Goal: Find contact information: Find contact information

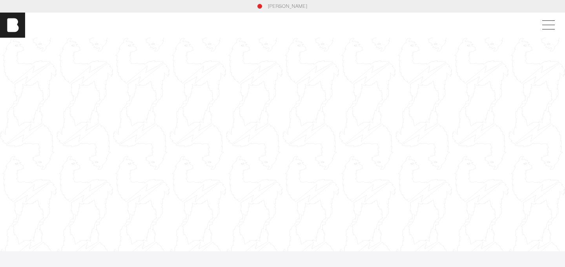
click at [291, 6] on link "[PERSON_NAME]" at bounding box center [288, 6] width 40 height 7
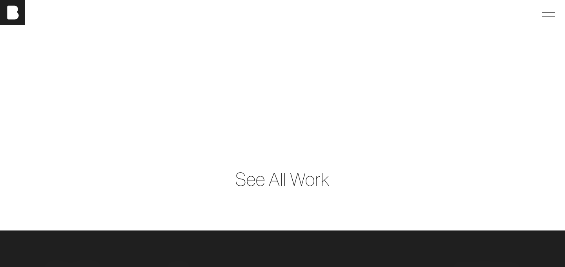
scroll to position [1856, 0]
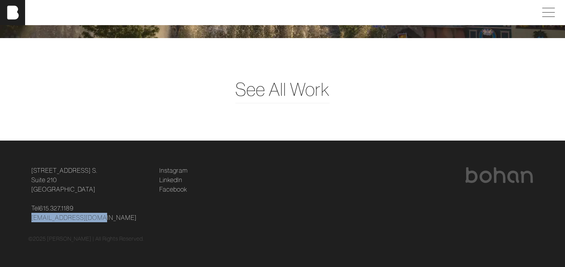
drag, startPoint x: 27, startPoint y: 216, endPoint x: 121, endPoint y: 214, distance: 93.5
click at [121, 214] on div "124 12th Ave. S. Suite 210 Nashville, TN 37203 Tel 615.327.1189 hello@bohanidea…" at bounding box center [91, 194] width 128 height 57
copy link "[EMAIL_ADDRESS][DOMAIN_NAME]"
click at [130, 188] on p "124 12th Ave. S. Suite 210 Nashville, TN 37203" at bounding box center [90, 180] width 119 height 28
